Goal: Task Accomplishment & Management: Use online tool/utility

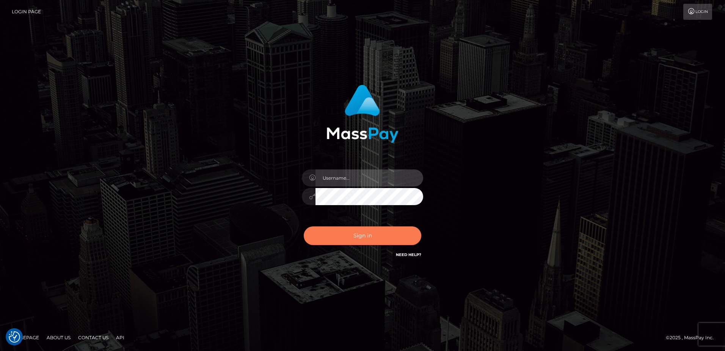
type input "alice.of"
click at [356, 232] on button "Sign in" at bounding box center [363, 235] width 118 height 19
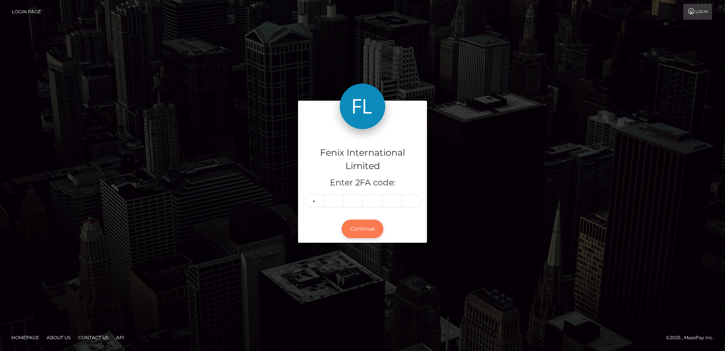
type input "1"
type input "9"
type input "3"
type input "4"
type input "7"
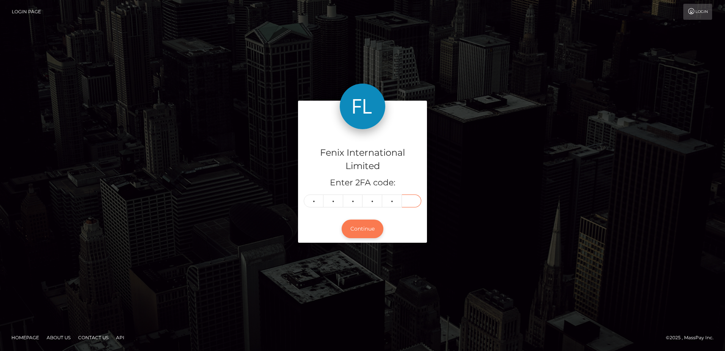
type input "6"
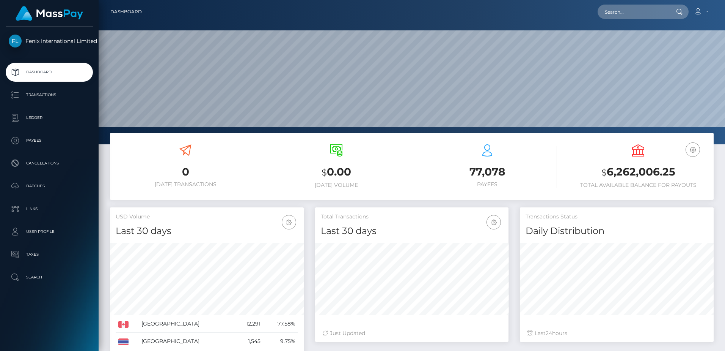
scroll to position [135, 194]
click at [55, 184] on p "Batches" at bounding box center [49, 185] width 81 height 11
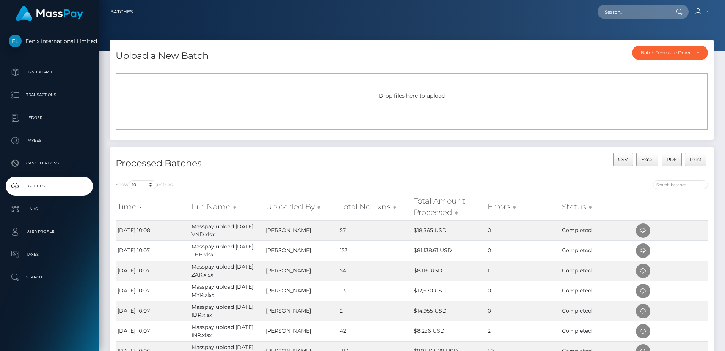
click at [411, 99] on div "Drop files here to upload" at bounding box center [412, 96] width 576 height 8
click at [377, 94] on div "Drop files here to upload" at bounding box center [412, 96] width 576 height 8
click at [433, 96] on span "Drop files here to upload" at bounding box center [412, 95] width 66 height 7
click at [406, 99] on span "Drop files here to upload" at bounding box center [412, 95] width 66 height 7
click at [401, 107] on div "Drop files here to upload" at bounding box center [412, 101] width 593 height 57
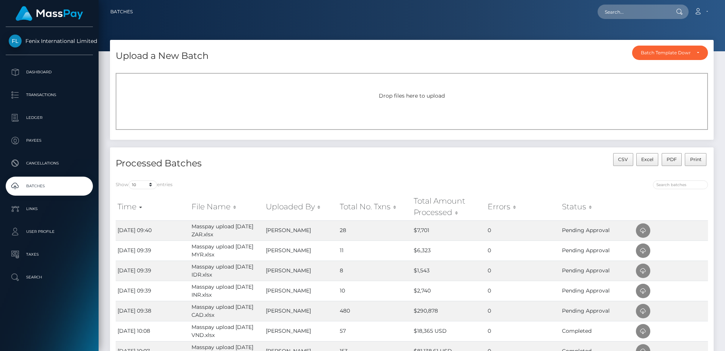
click at [398, 106] on div "Drop files here to upload" at bounding box center [412, 101] width 593 height 57
click at [389, 99] on span "Drop files here to upload" at bounding box center [412, 95] width 66 height 7
